Goal: Find specific page/section: Find specific page/section

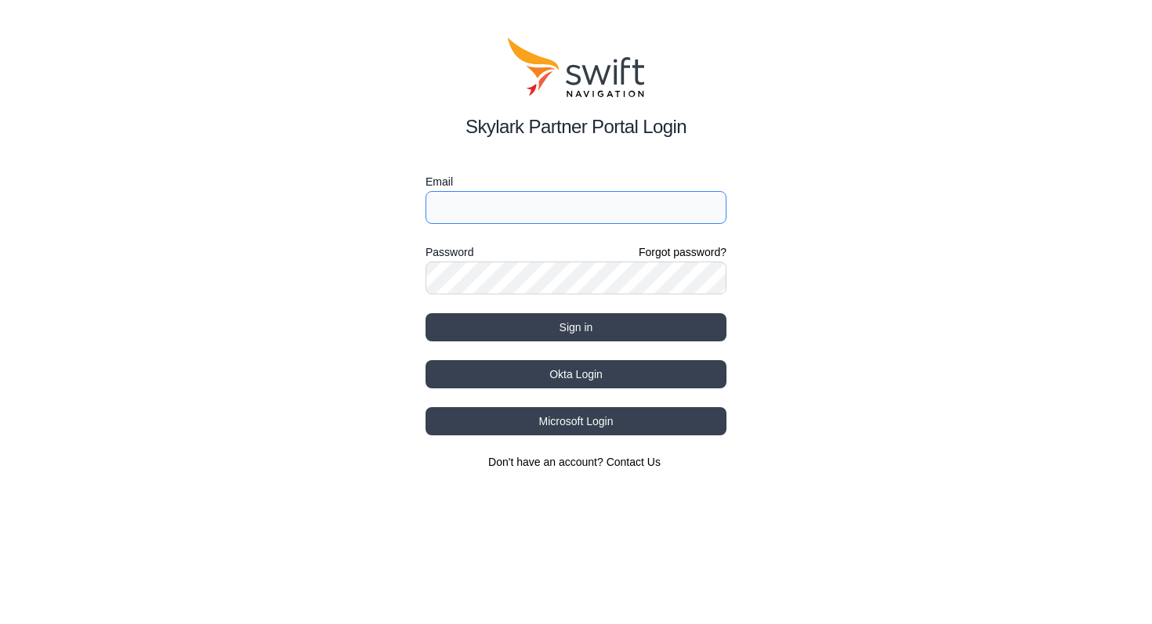
click at [520, 212] on input "Email" at bounding box center [575, 207] width 301 height 33
type input "[PERSON_NAME][EMAIL_ADDRESS][PERSON_NAME][DOMAIN_NAME]"
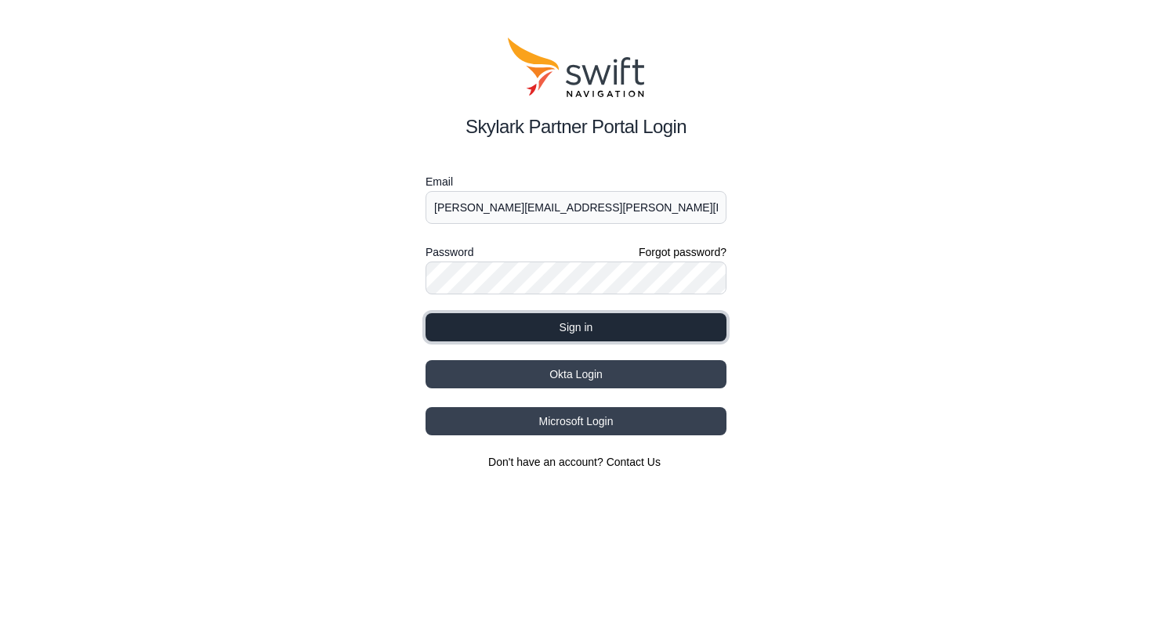
click at [570, 332] on button "Sign in" at bounding box center [575, 327] width 301 height 28
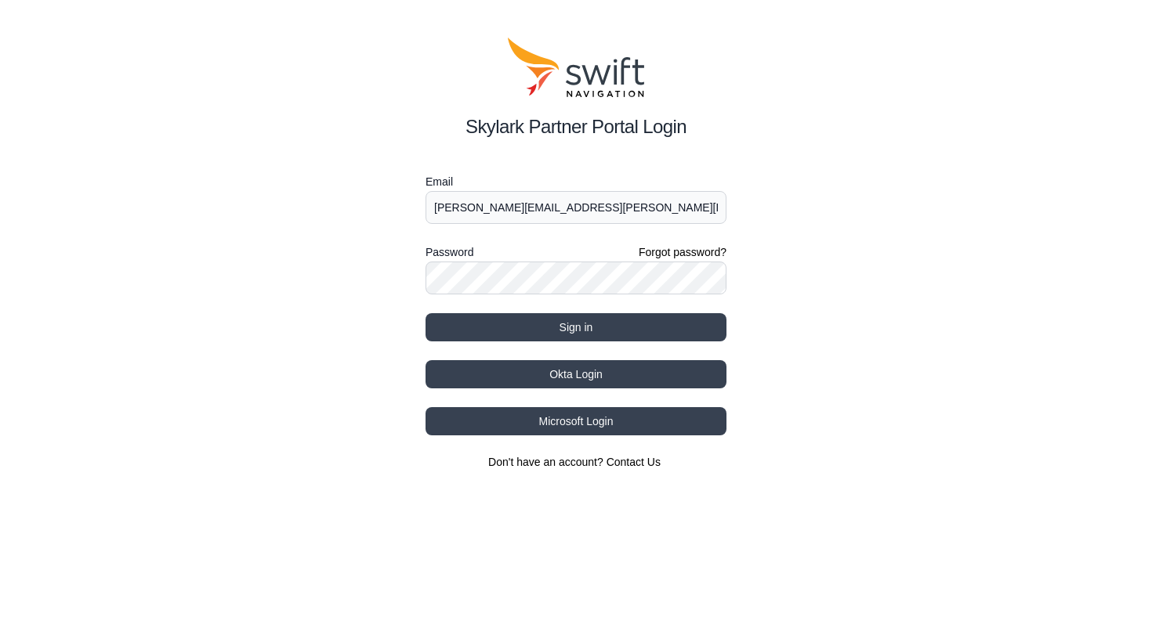
select select
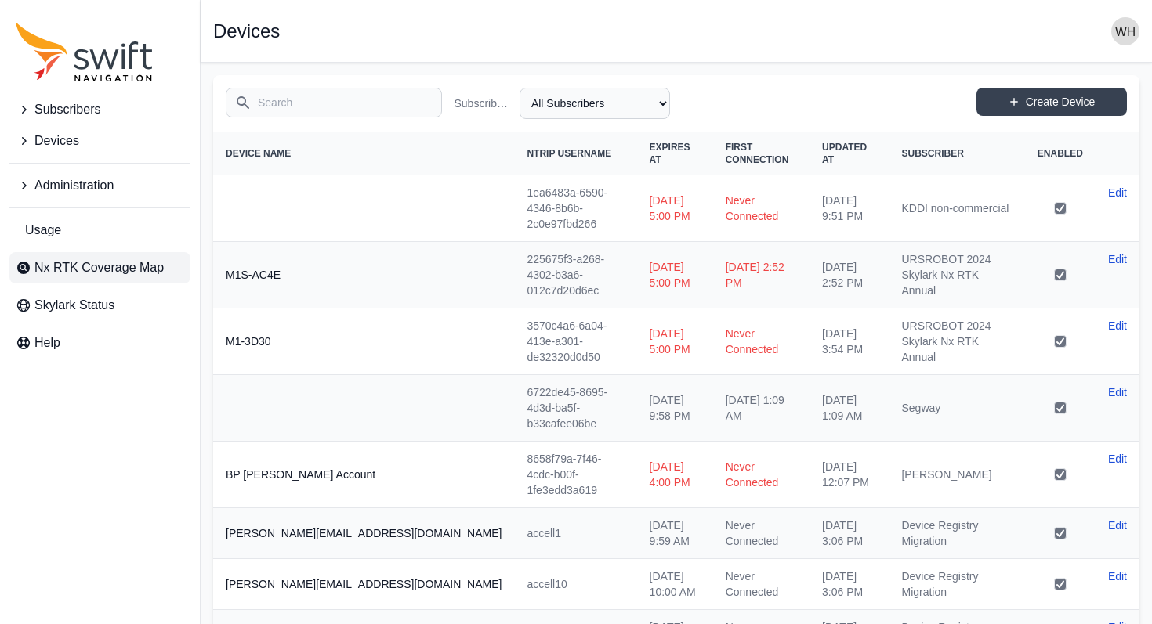
click at [49, 262] on span "Nx RTK Coverage Map" at bounding box center [98, 268] width 129 height 19
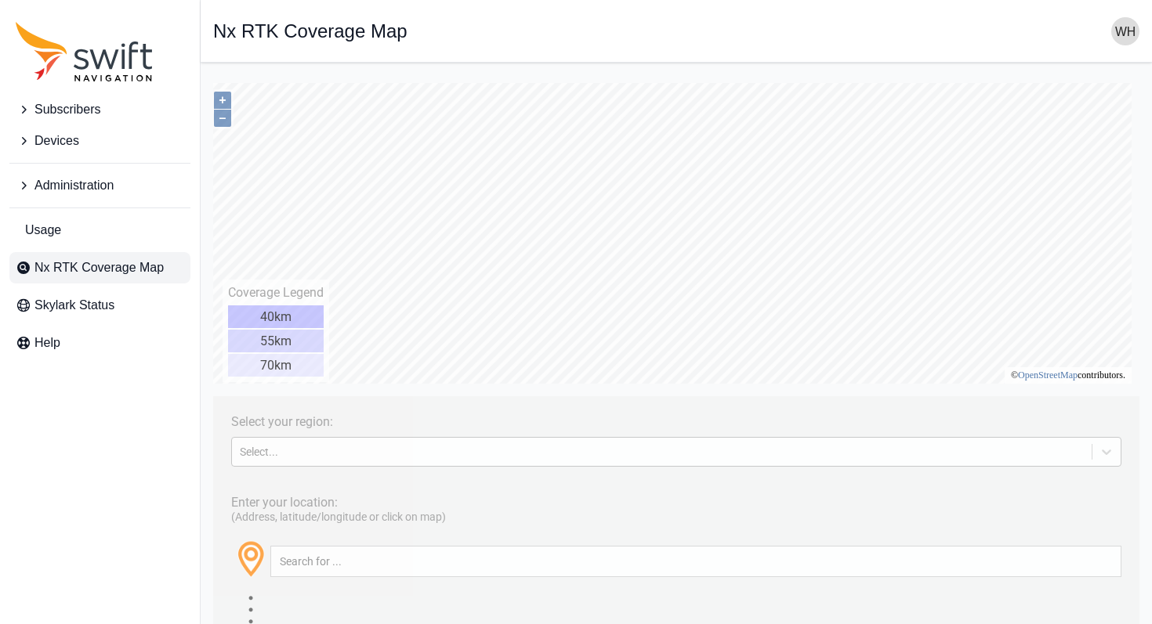
click at [351, 455] on div "Select..." at bounding box center [662, 452] width 844 height 13
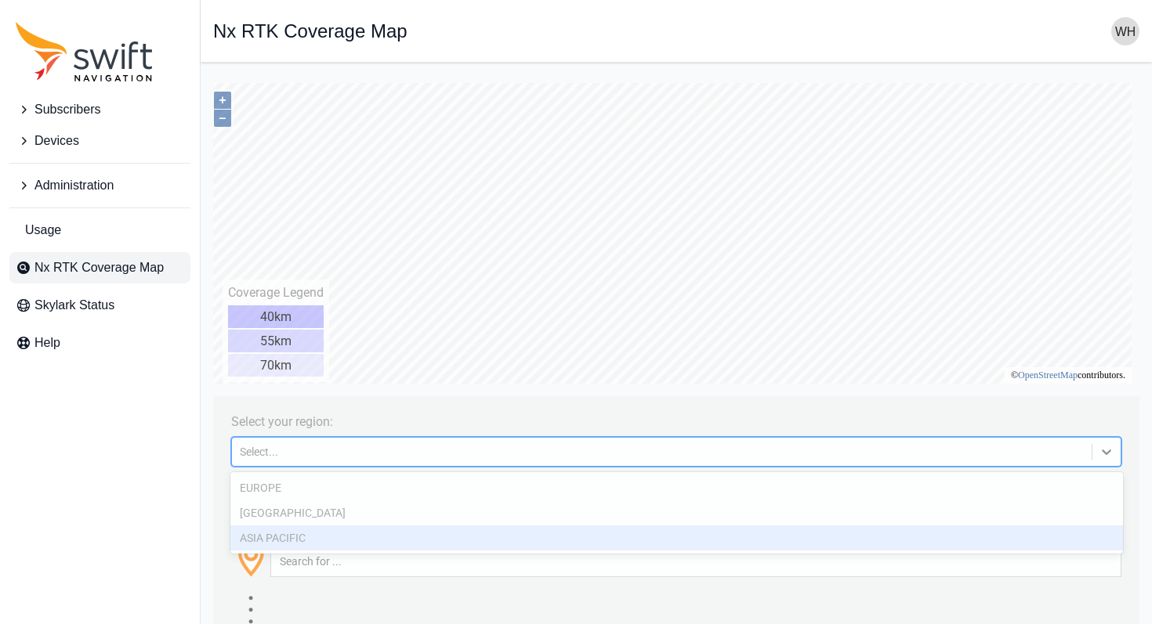
click at [320, 537] on div "ASIA PACIFIC" at bounding box center [676, 538] width 892 height 25
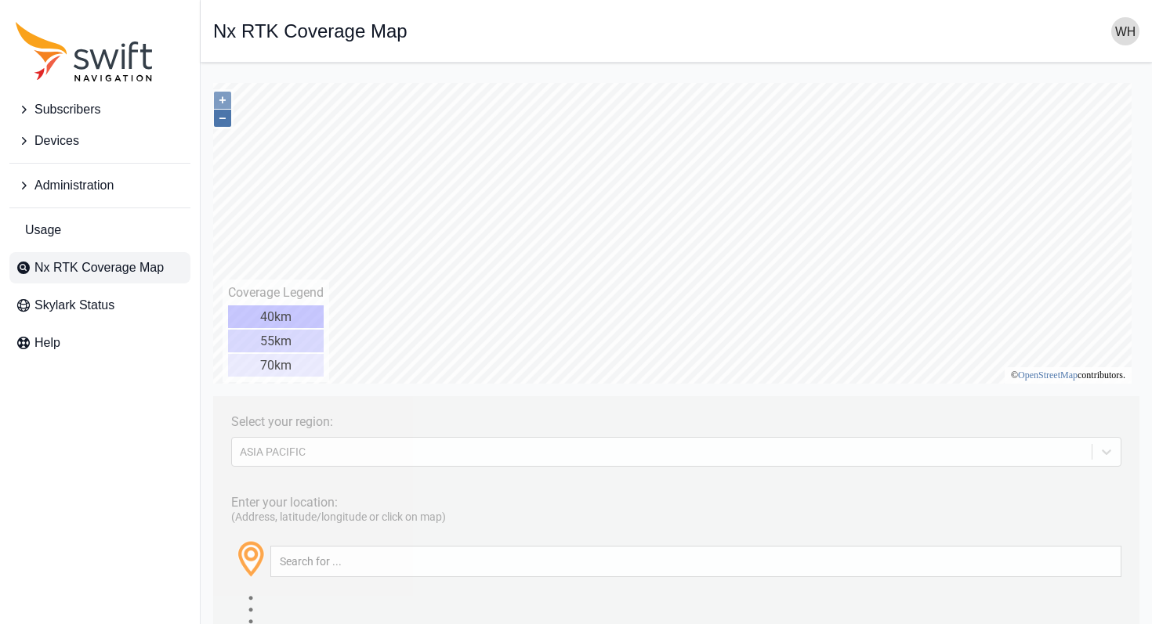
click at [221, 119] on button "–" at bounding box center [222, 118] width 17 height 17
click at [223, 96] on button "+" at bounding box center [222, 100] width 17 height 17
